Goal: Book appointment/travel/reservation

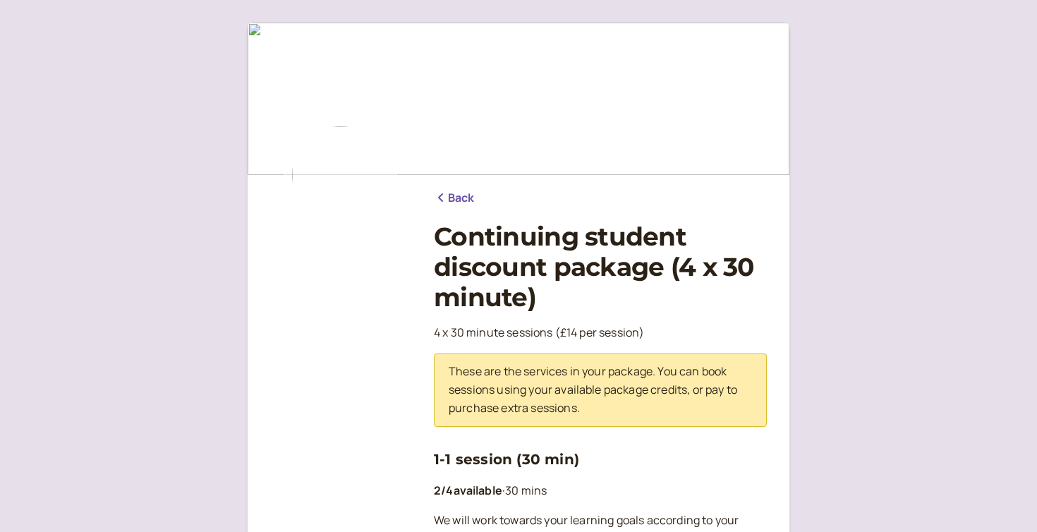
click at [461, 196] on link "Back" at bounding box center [454, 198] width 41 height 18
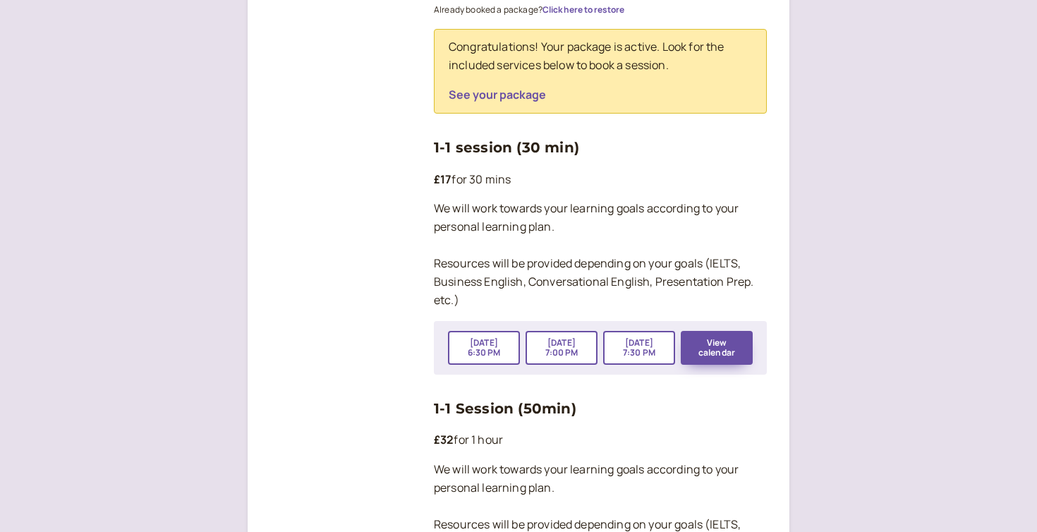
scroll to position [2320, 0]
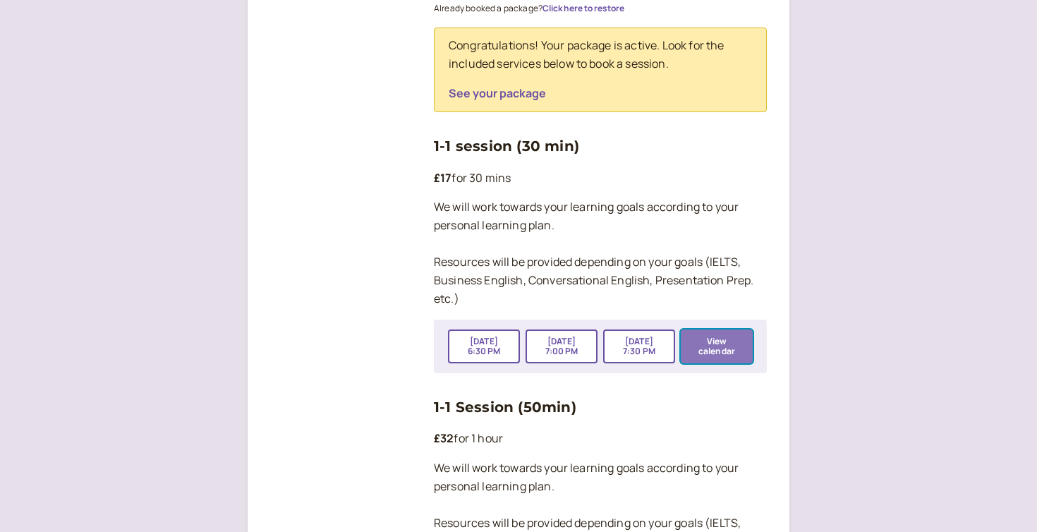
click at [726, 330] on button "View calendar" at bounding box center [717, 347] width 72 height 34
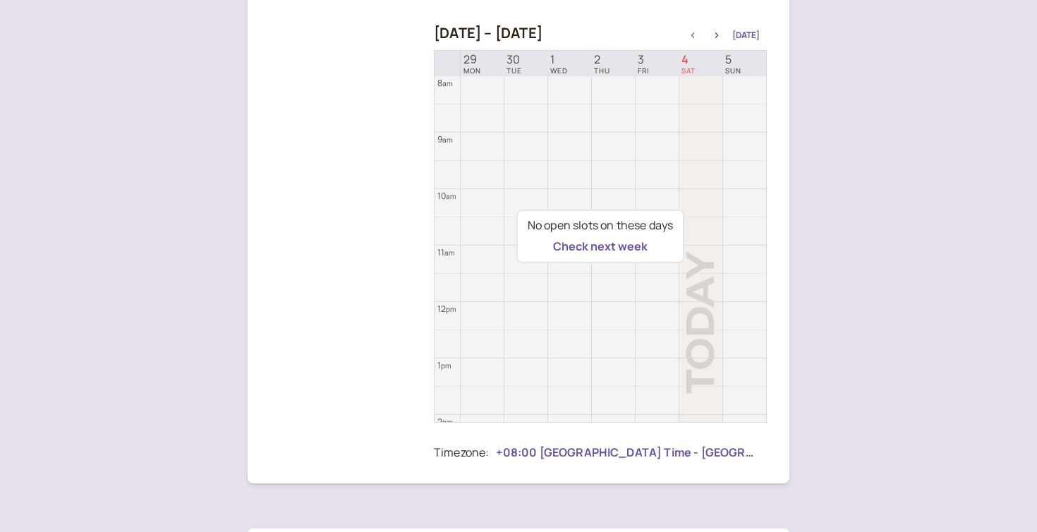
scroll to position [259, 0]
click at [721, 35] on icon "button" at bounding box center [717, 35] width 17 height 6
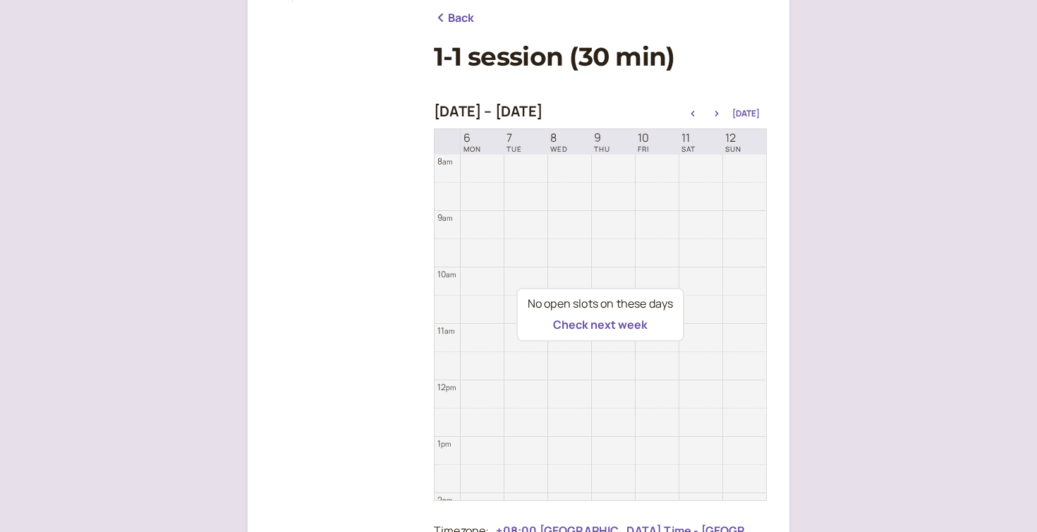
scroll to position [163, 0]
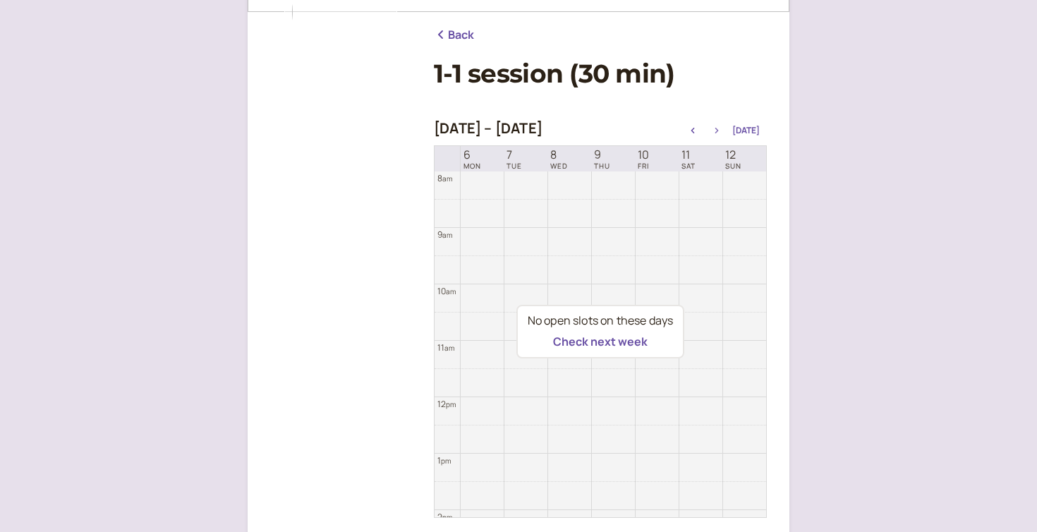
click at [719, 128] on icon "button" at bounding box center [718, 131] width 4 height 6
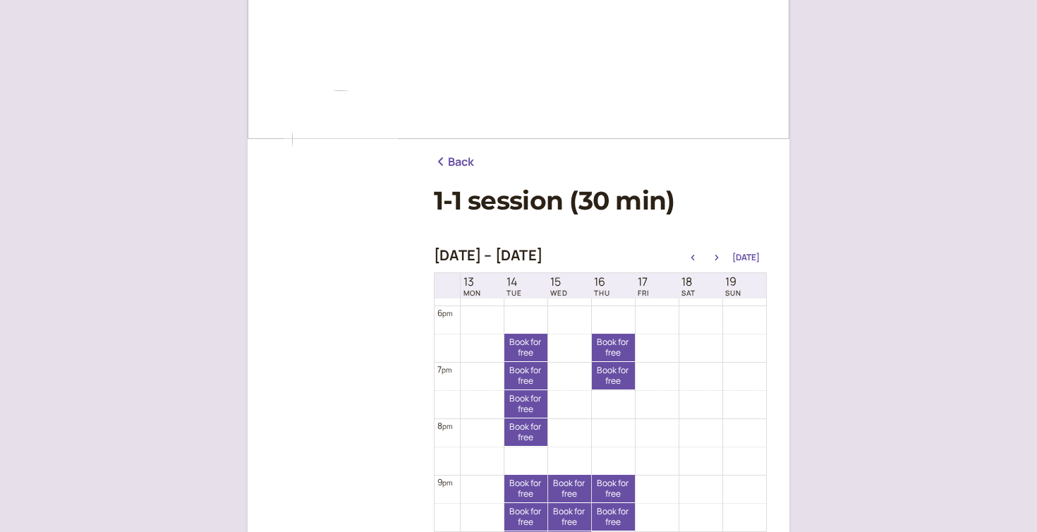
scroll to position [0, 0]
